Goal: Find specific page/section: Find specific page/section

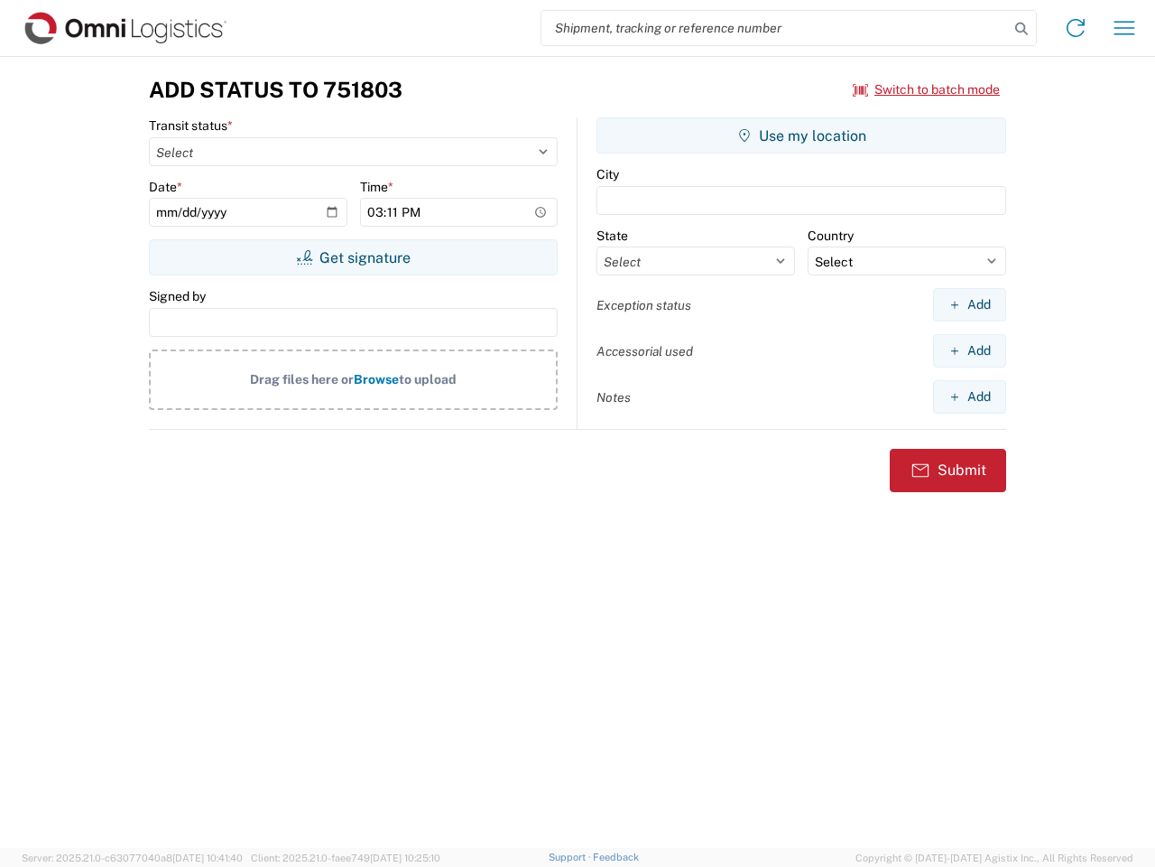
click at [775, 28] on input "search" at bounding box center [776, 28] width 468 height 34
click at [1022, 29] on icon at bounding box center [1021, 28] width 25 height 25
click at [1076, 28] on icon at bounding box center [1076, 28] width 29 height 29
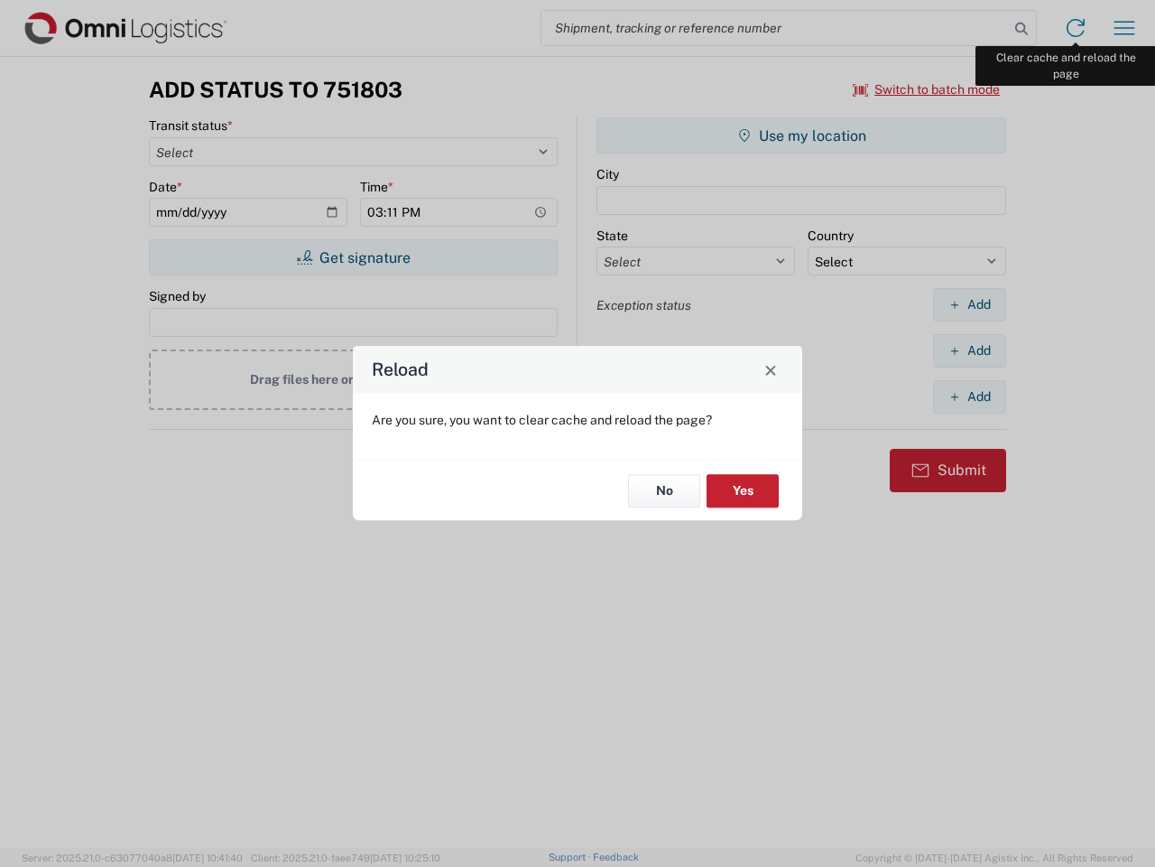
click at [1125, 28] on div "Reload Are you sure, you want to clear cache and reload the page? No Yes" at bounding box center [577, 433] width 1155 height 867
click at [927, 89] on div "Reload Are you sure, you want to clear cache and reload the page? No Yes" at bounding box center [577, 433] width 1155 height 867
click at [353, 257] on div "Reload Are you sure, you want to clear cache and reload the page? No Yes" at bounding box center [577, 433] width 1155 height 867
click at [802, 135] on div "Reload Are you sure, you want to clear cache and reload the page? No Yes" at bounding box center [577, 433] width 1155 height 867
click at [969, 304] on div "Reload Are you sure, you want to clear cache and reload the page? No Yes" at bounding box center [577, 433] width 1155 height 867
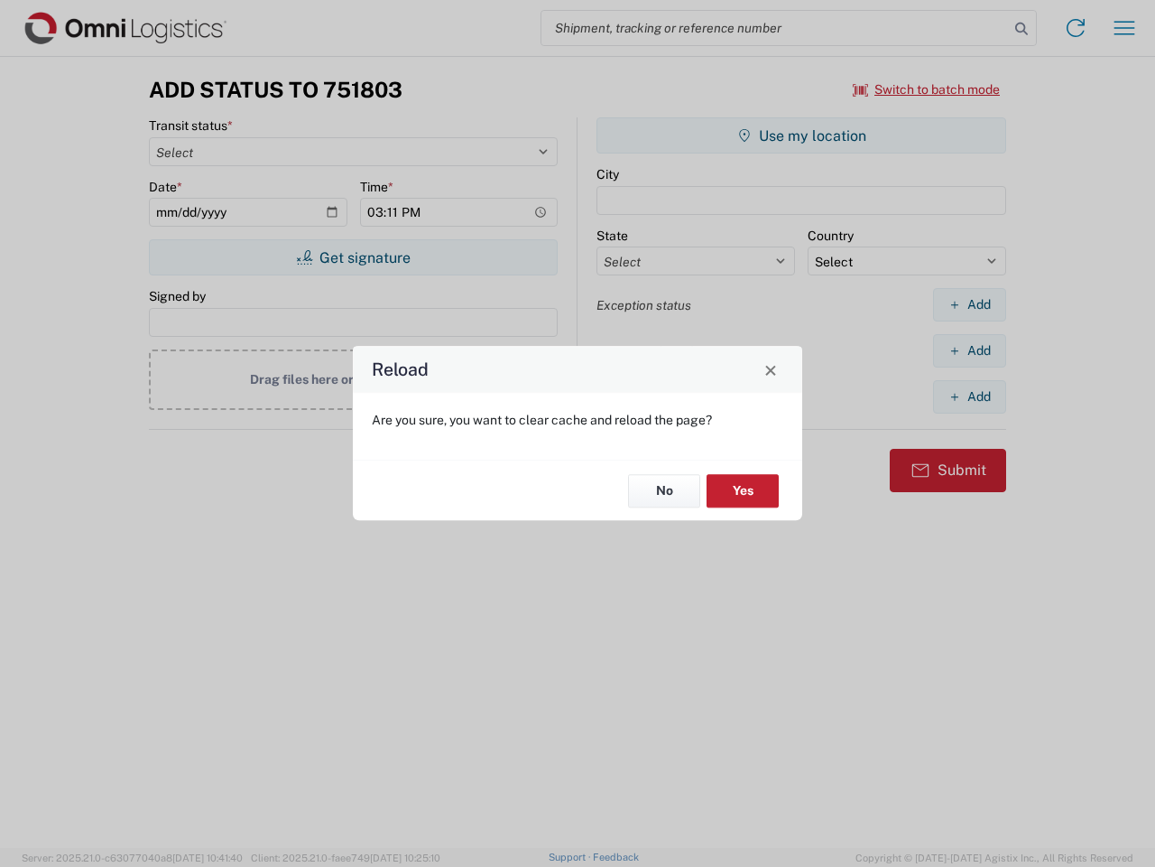
click at [969, 350] on div "Reload Are you sure, you want to clear cache and reload the page? No Yes" at bounding box center [577, 433] width 1155 height 867
click at [969, 396] on div "Reload Are you sure, you want to clear cache and reload the page? No Yes" at bounding box center [577, 433] width 1155 height 867
